Goal: Task Accomplishment & Management: Use online tool/utility

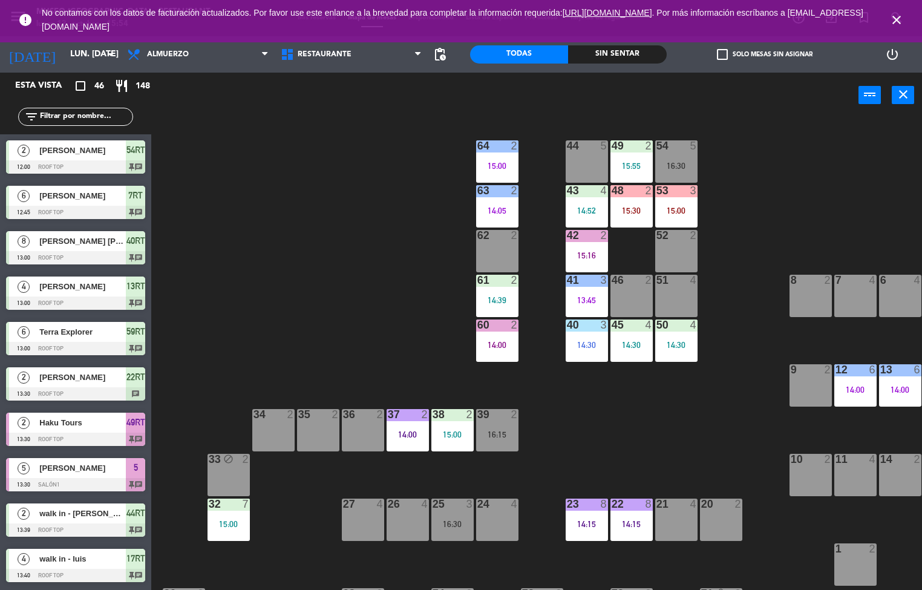
scroll to position [238, 0]
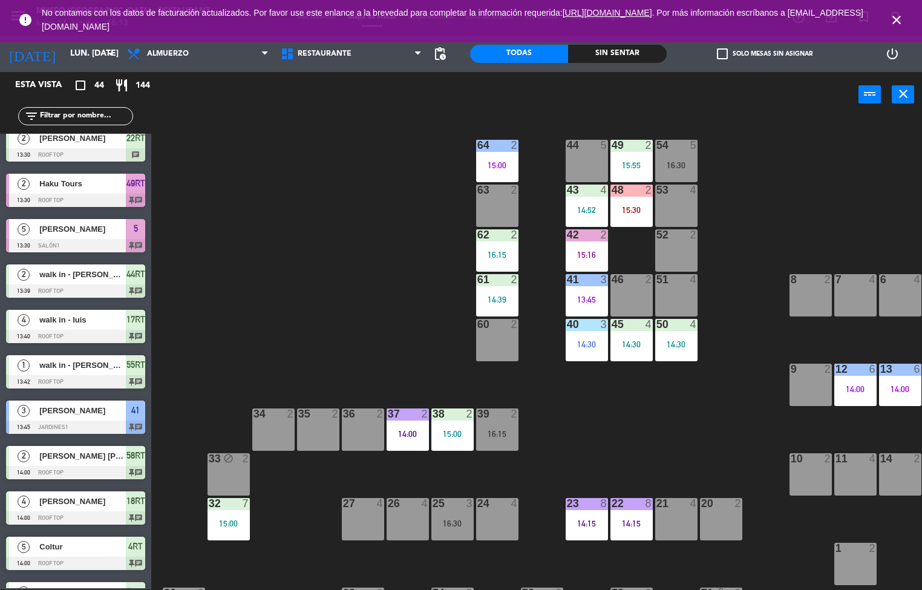
click at [634, 455] on div "44 5 49 2 15:55 54 5 16:30 64 2 15:00 48 2 15:30 53 4 63 2 43 4 14:52 62 2 16:1…" at bounding box center [540, 354] width 761 height 472
click at [581, 209] on div "14:52" at bounding box center [586, 210] width 42 height 8
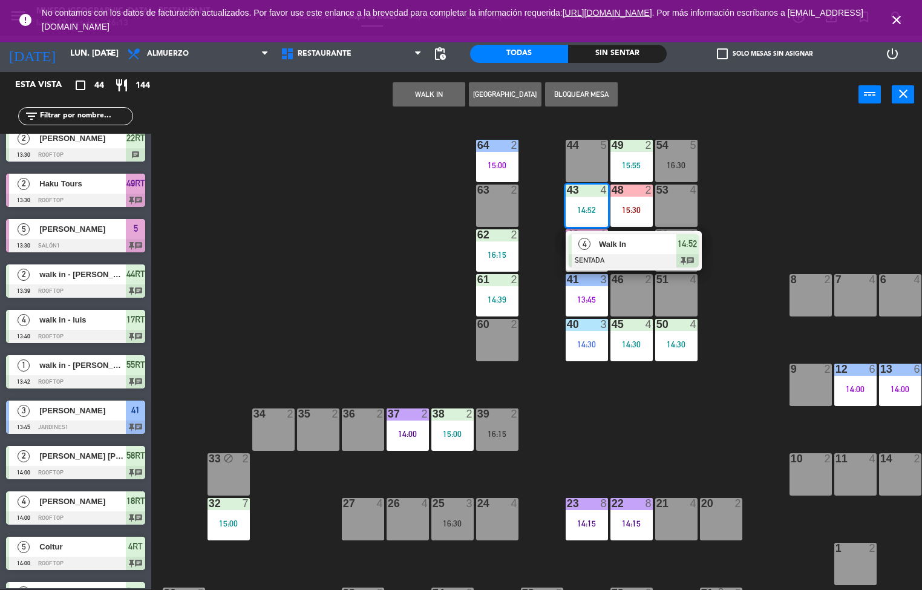
click at [788, 214] on div "44 5 49 2 15:55 54 5 16:30 64 2 15:00 48 2 15:30 53 4 63 2 43 4 14:52 4 Walk In…" at bounding box center [540, 354] width 761 height 472
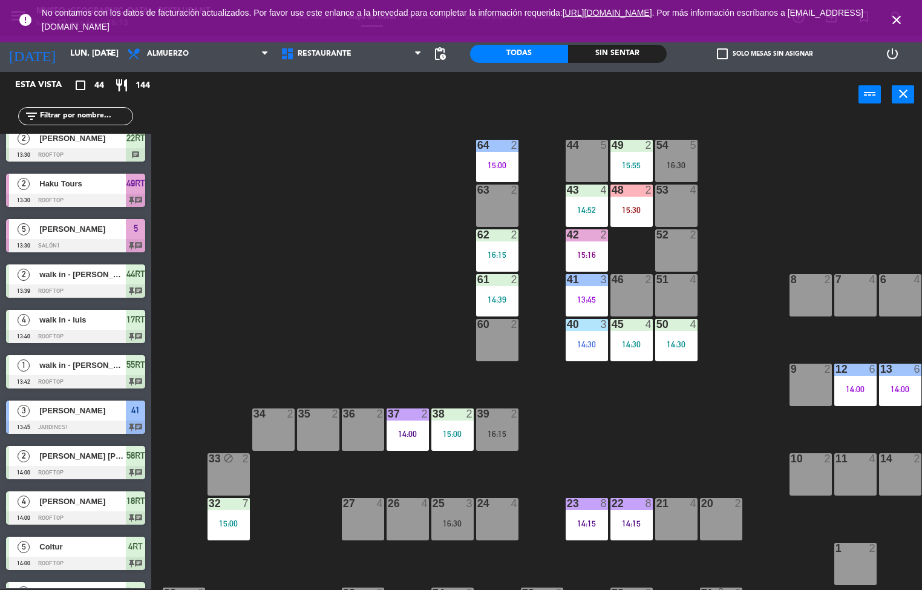
click at [588, 250] on div "15:16" at bounding box center [586, 254] width 42 height 8
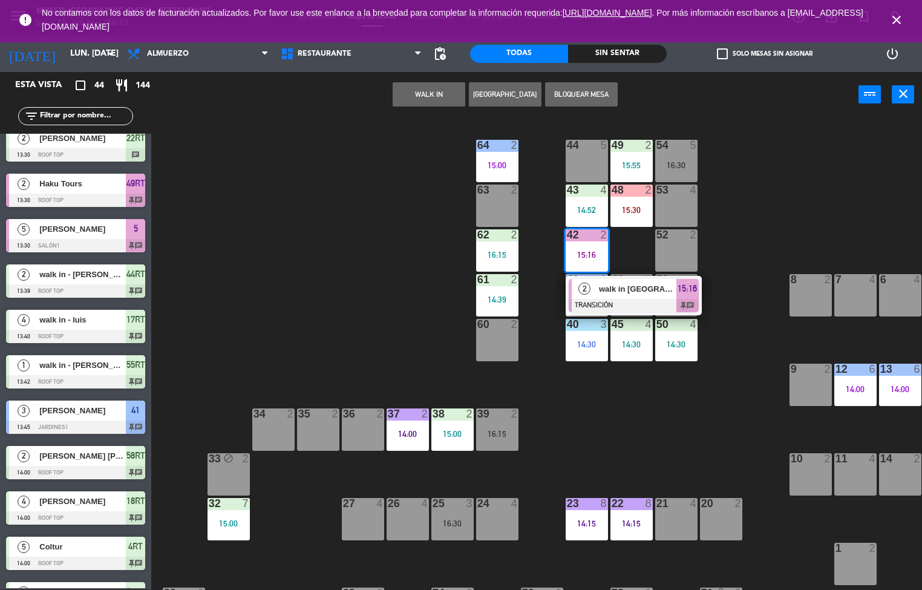
click at [419, 330] on div "44 5 49 2 15:55 54 5 16:30 64 2 15:00 48 2 15:30 53 4 63 2 43 4 14:52 62 2 16:1…" at bounding box center [540, 354] width 761 height 472
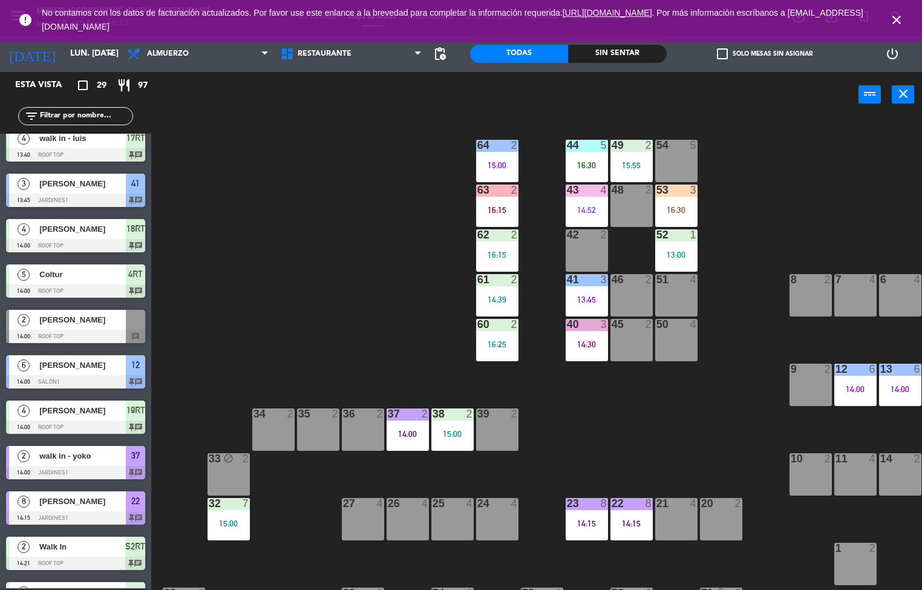
click at [639, 442] on div "44 5 16:30 49 2 15:55 54 5 64 2 15:00 48 2 53 3 16:30 63 2 16:15 43 4 14:52 62 …" at bounding box center [540, 354] width 761 height 472
click at [579, 158] on div "44 5 16:30" at bounding box center [586, 161] width 42 height 42
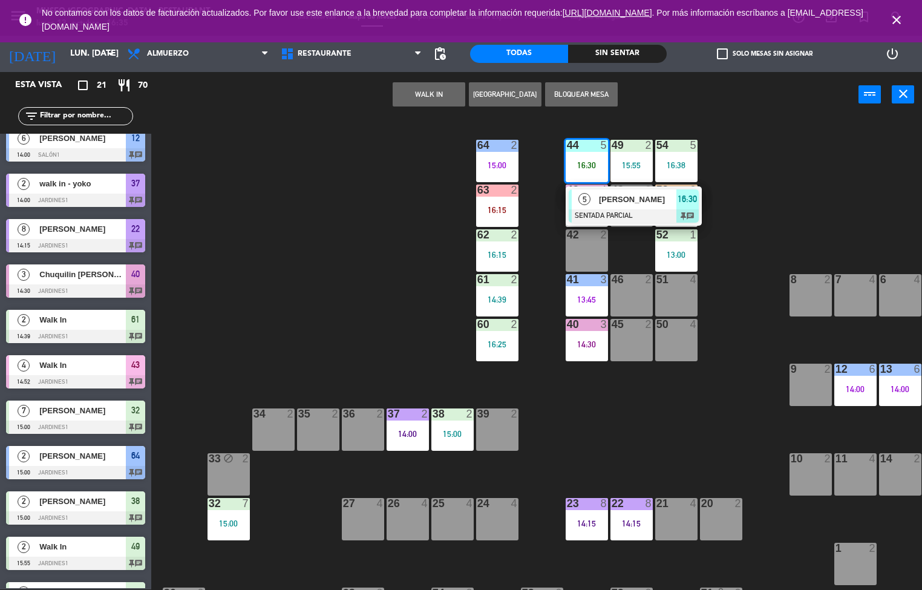
click at [797, 224] on div "44 5 16:30 5 [PERSON_NAME] SENTADA PARCIAL 16:30 chat 49 2 15:55 54 5 16:38 64 …" at bounding box center [540, 354] width 761 height 472
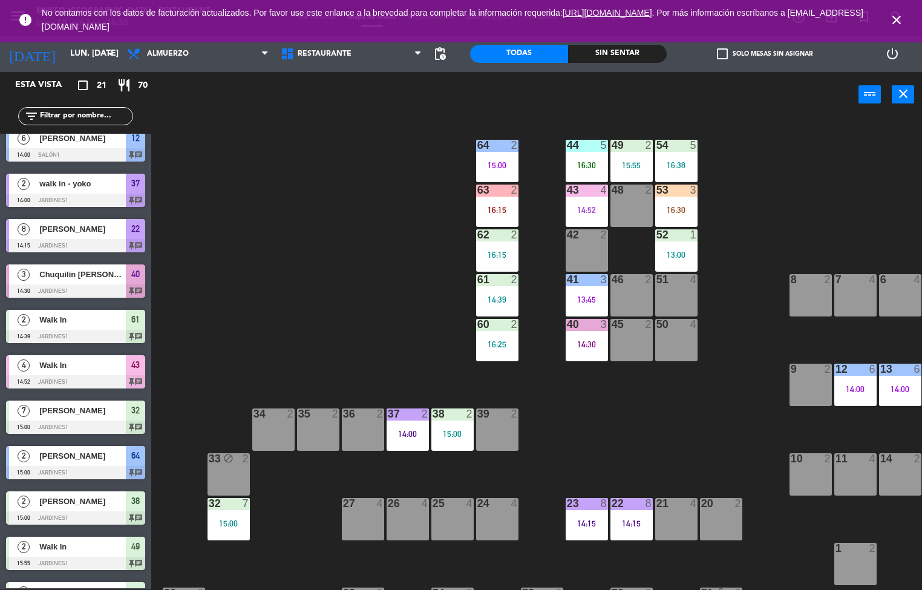
click at [664, 169] on div "16:38" at bounding box center [676, 165] width 42 height 8
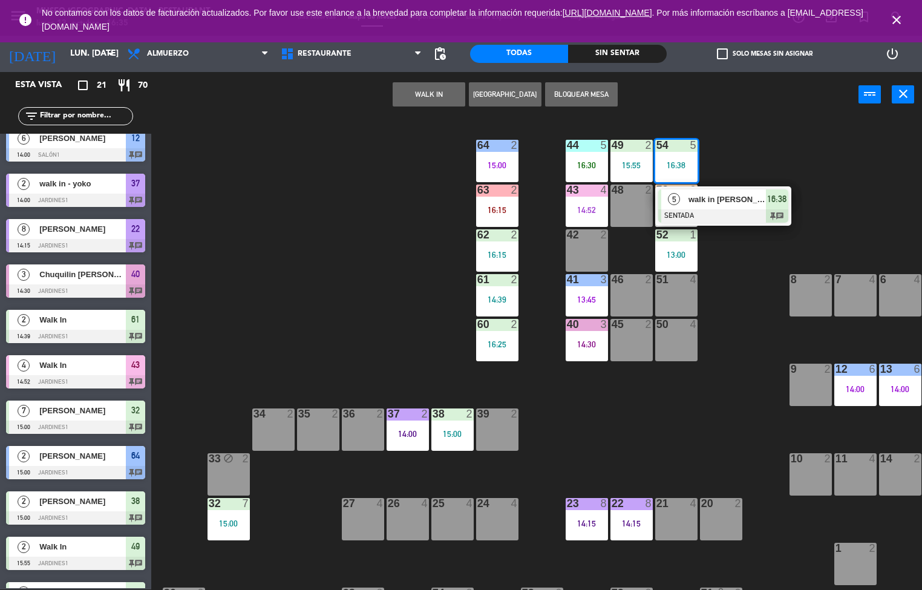
click at [775, 204] on span "16:38" at bounding box center [776, 199] width 19 height 15
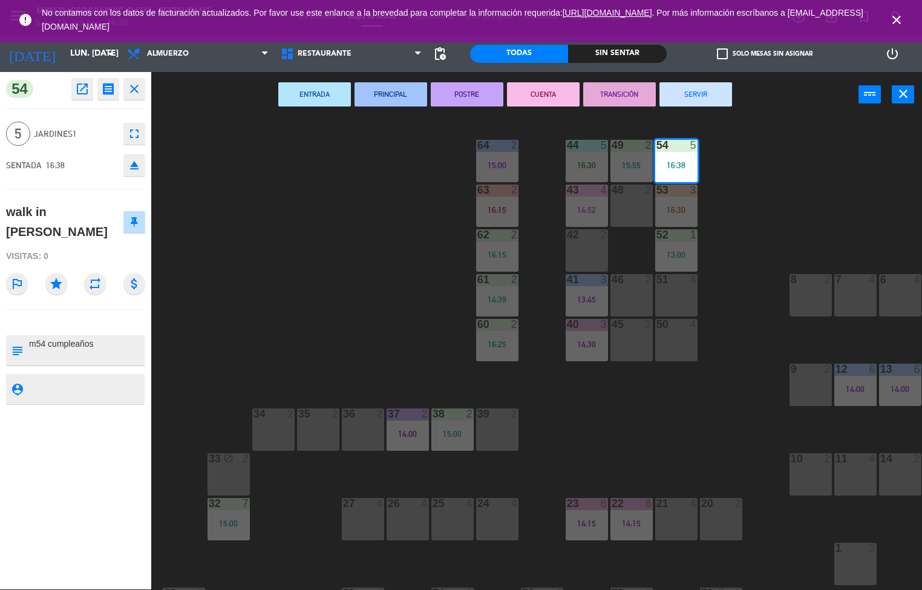
click at [626, 430] on div "44 5 16:30 49 2 15:55 54 5 16:38 64 2 15:00 48 2 53 3 16:30 63 2 16:15 43 4 14:…" at bounding box center [540, 354] width 761 height 472
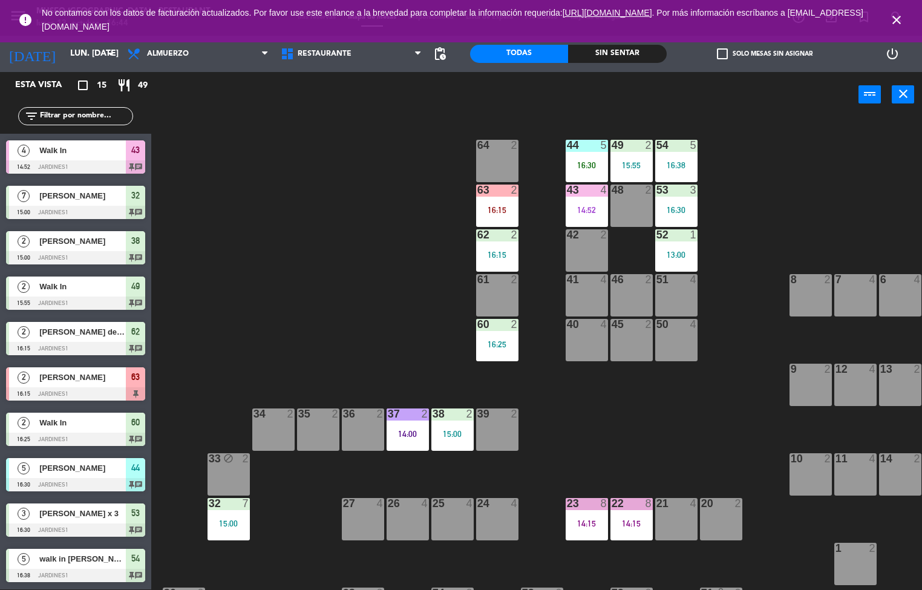
scroll to position [226, 0]
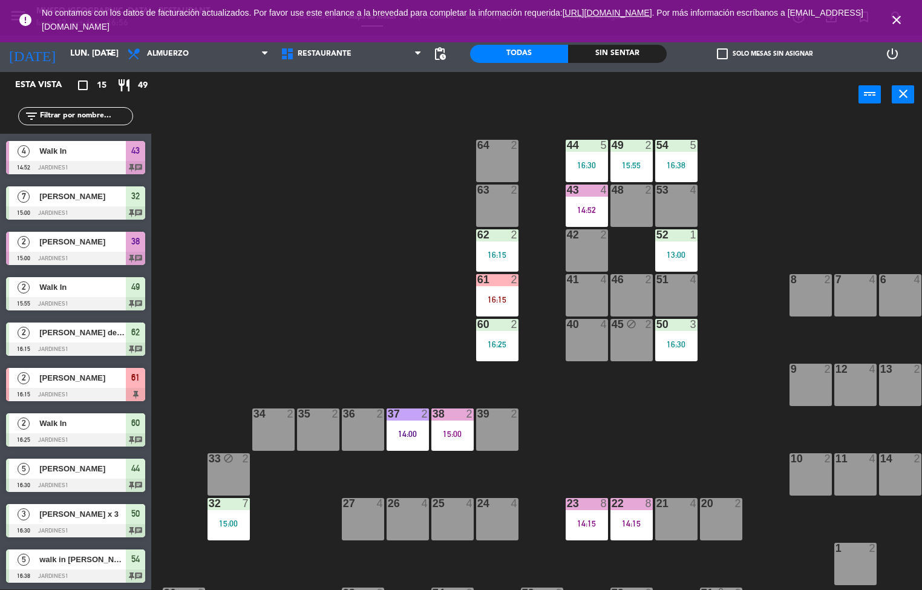
click at [653, 461] on div "44 5 16:30 49 2 15:55 54 5 16:38 64 2 48 2 53 4 63 2 43 4 14:52 62 2 16:15 42 2…" at bounding box center [540, 354] width 761 height 472
click at [676, 167] on div "16:38" at bounding box center [676, 165] width 42 height 8
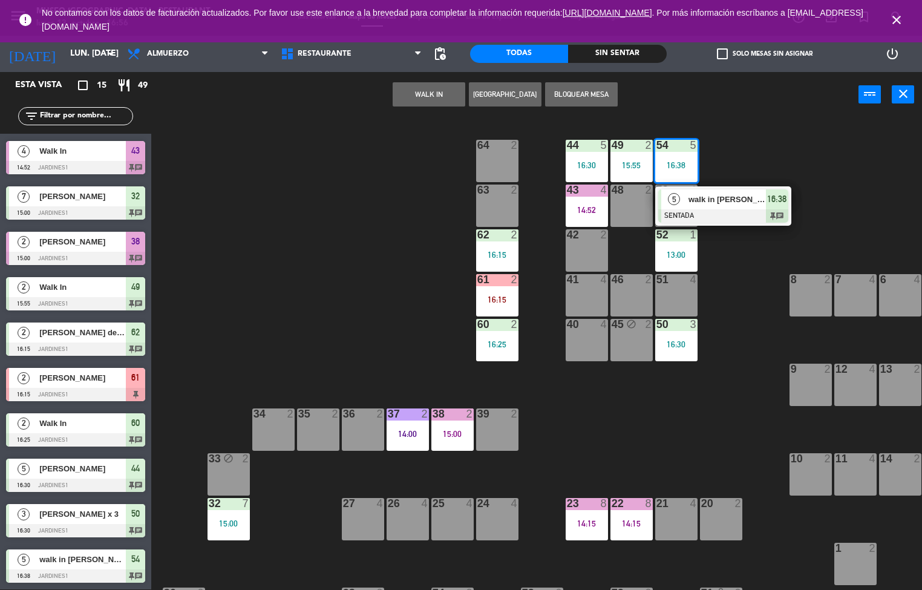
click at [737, 212] on div at bounding box center [723, 215] width 130 height 13
